Goal: Transaction & Acquisition: Purchase product/service

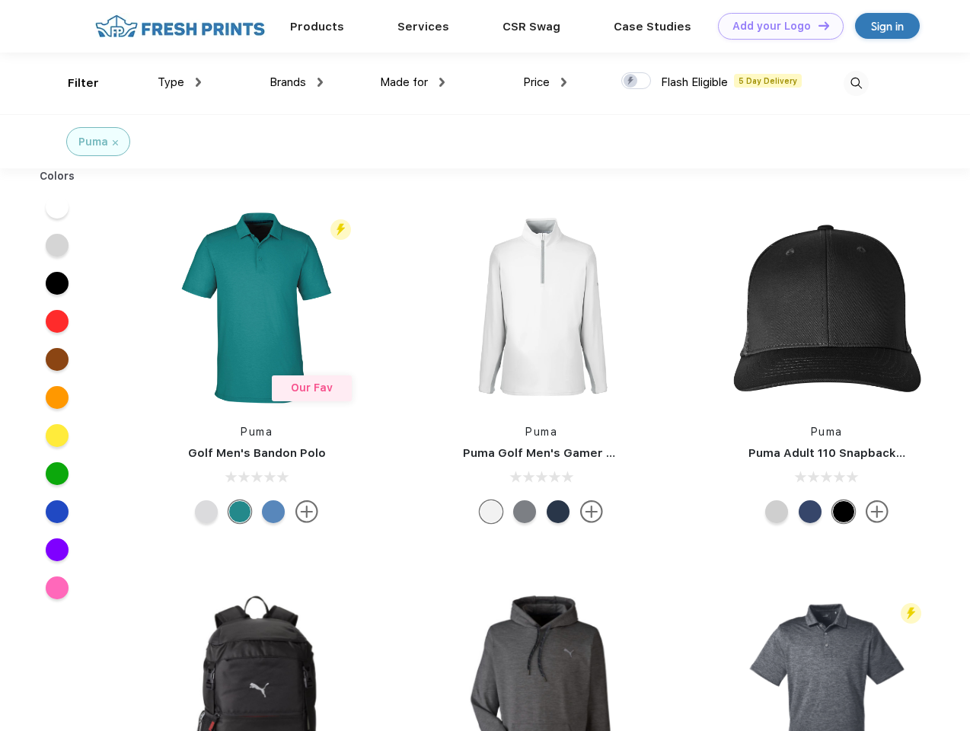
scroll to position [1, 0]
click at [775, 26] on link "Add your Logo Design Tool" at bounding box center [781, 26] width 126 height 27
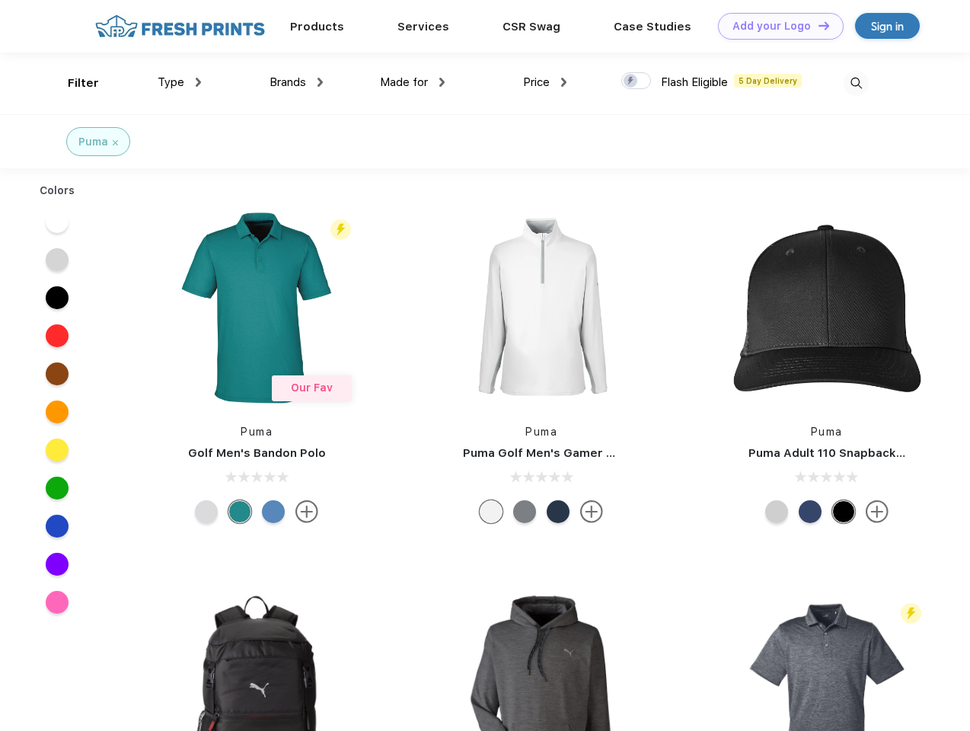
click at [0, 0] on div "Design Tool" at bounding box center [0, 0] width 0 height 0
click at [817, 25] on link "Add your Logo Design Tool" at bounding box center [781, 26] width 126 height 27
click at [73, 83] on div "Filter" at bounding box center [83, 84] width 31 height 18
click at [180, 82] on span "Type" at bounding box center [171, 82] width 27 height 14
click at [296, 82] on span "Brands" at bounding box center [288, 82] width 37 height 14
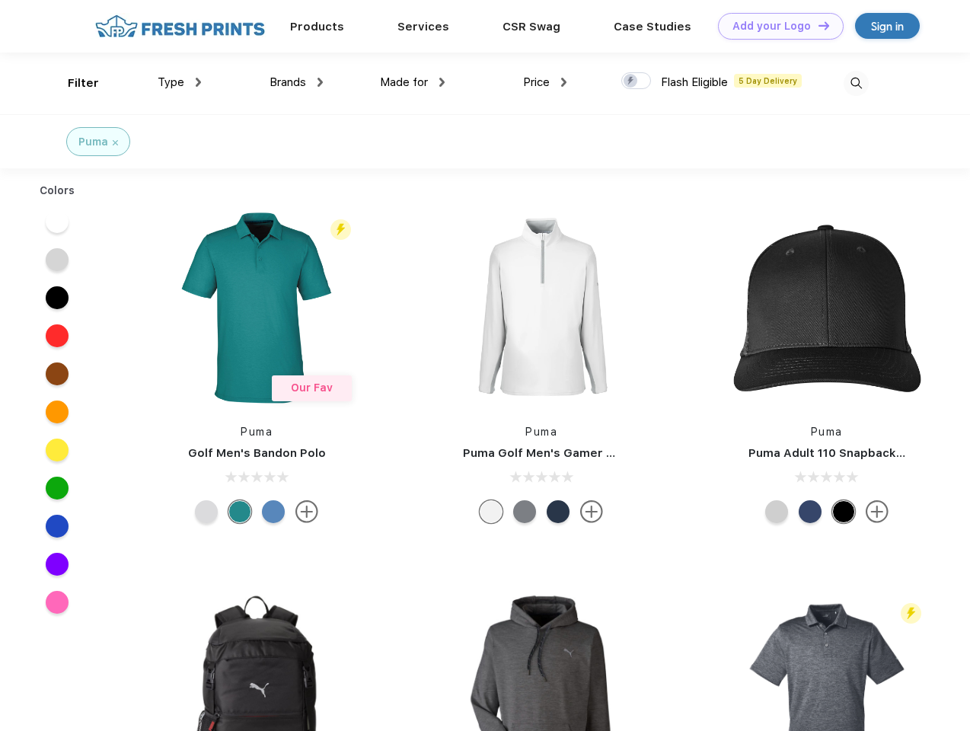
click at [413, 82] on span "Made for" at bounding box center [404, 82] width 48 height 14
click at [545, 82] on span "Price" at bounding box center [536, 82] width 27 height 14
click at [637, 81] on div at bounding box center [636, 80] width 30 height 17
click at [631, 81] on input "checkbox" at bounding box center [626, 77] width 10 height 10
click at [856, 83] on img at bounding box center [856, 83] width 25 height 25
